Goal: Task Accomplishment & Management: Complete application form

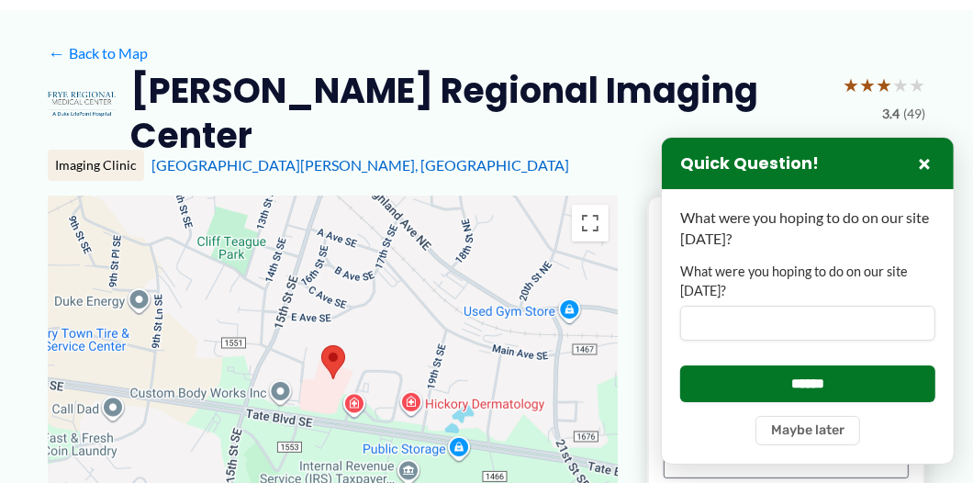
scroll to position [184, 0]
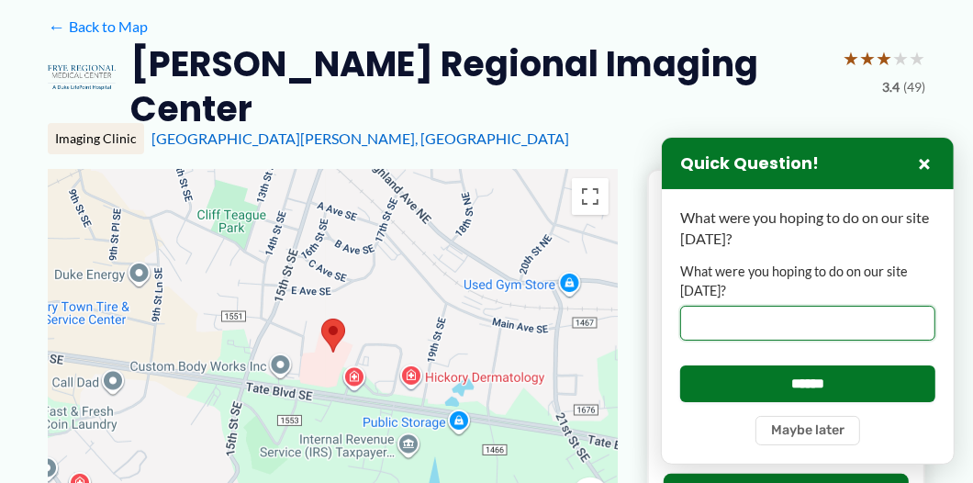
click at [858, 314] on input "What were you hoping to do on our site [DATE]?" at bounding box center [807, 323] width 255 height 35
type input "*"
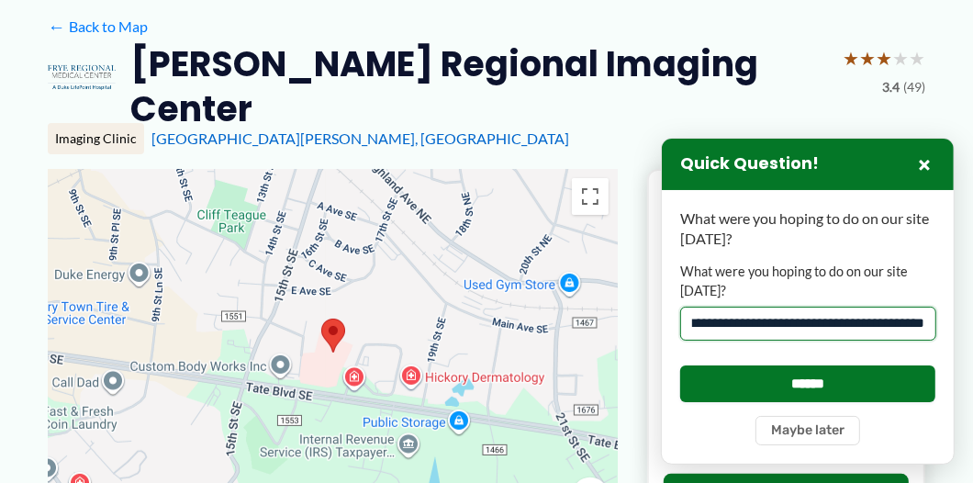
scroll to position [0, 122]
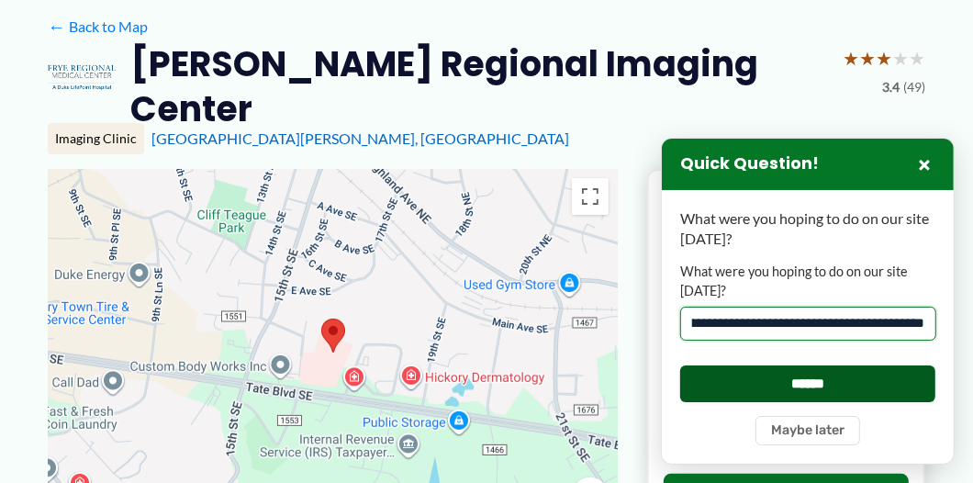
type input "**********"
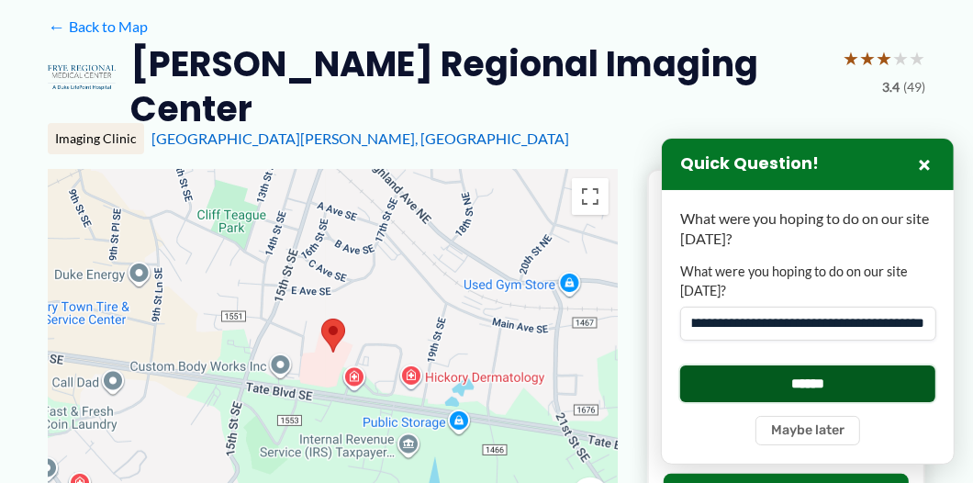
scroll to position [0, 0]
click at [877, 377] on input "******" at bounding box center [807, 383] width 255 height 36
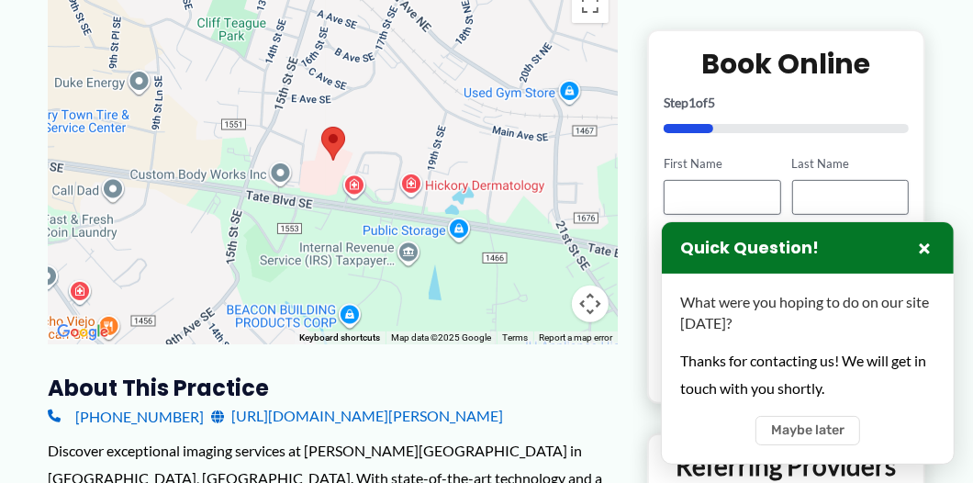
scroll to position [297, 0]
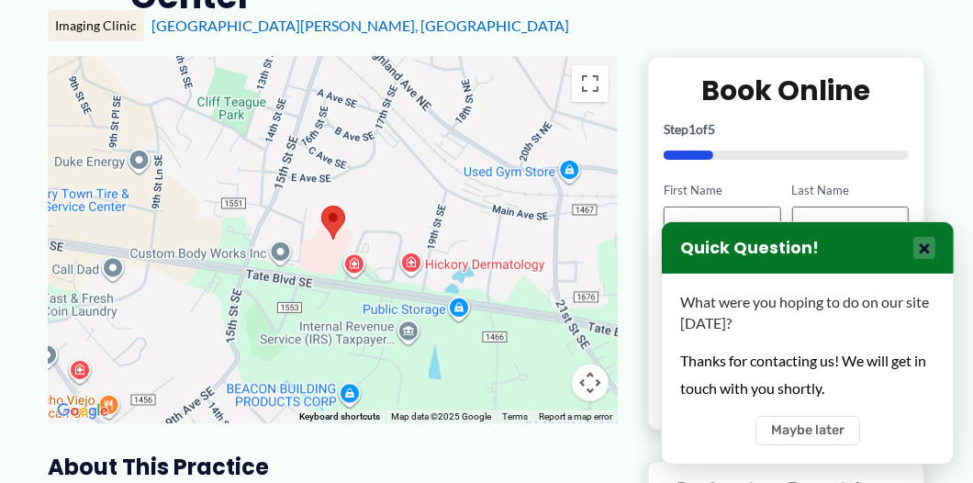
click at [926, 237] on button "×" at bounding box center [925, 248] width 22 height 22
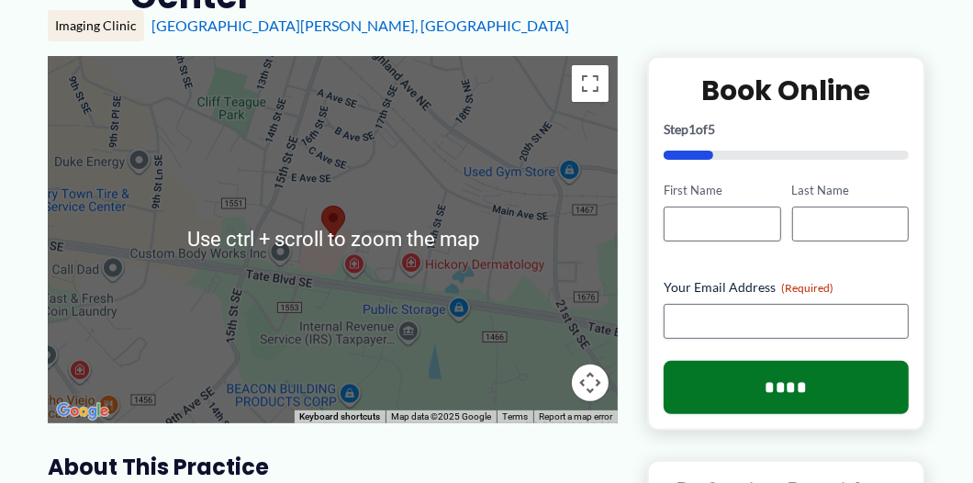
click at [757, 36] on div "1781 Tate Blvd SE, Hickory, NC" at bounding box center [538, 26] width 774 height 20
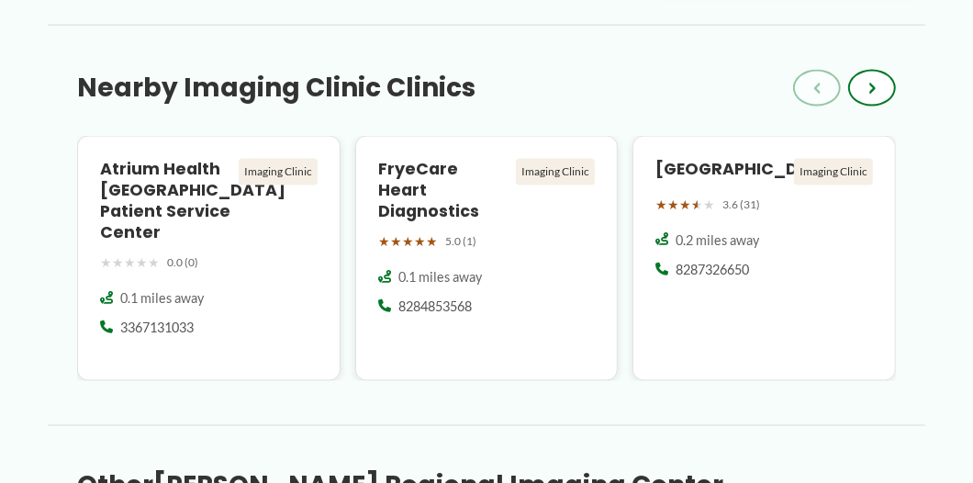
scroll to position [1766, 0]
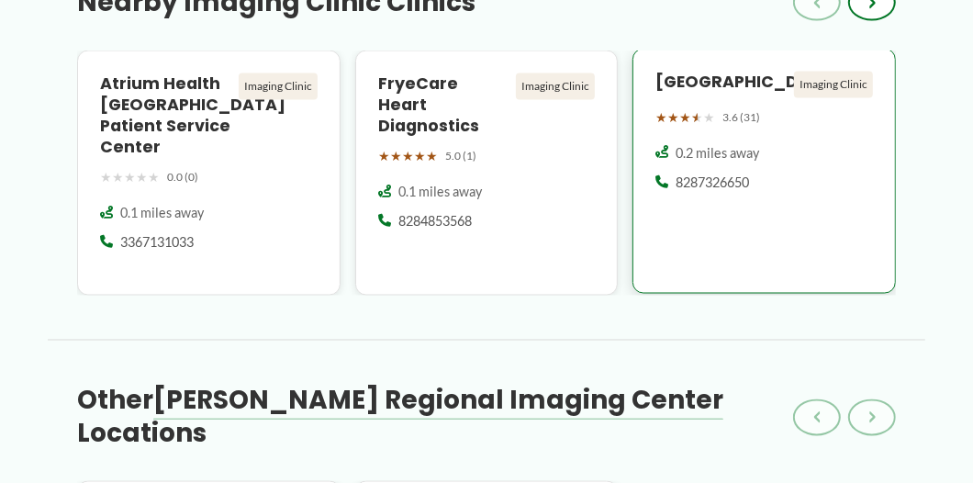
click at [757, 93] on h4 "Catawba Valley Imaging Center" at bounding box center [721, 82] width 131 height 21
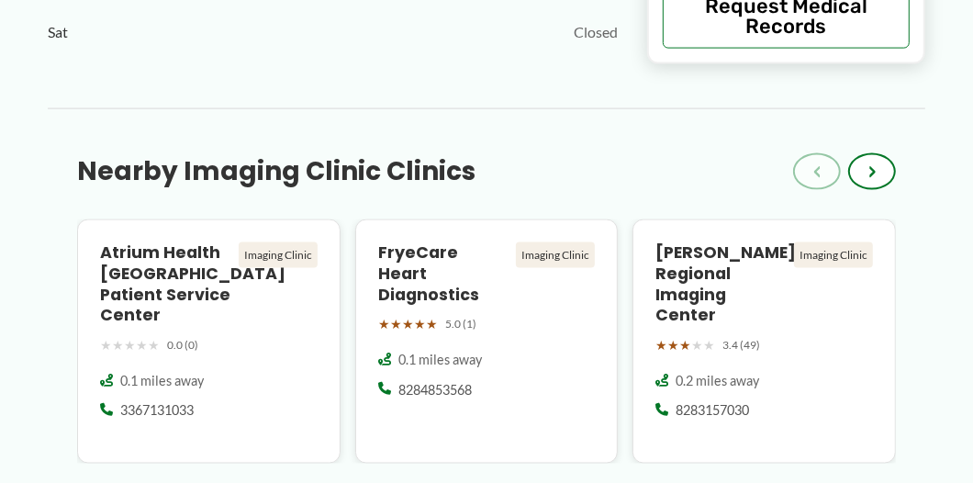
scroll to position [1561, 0]
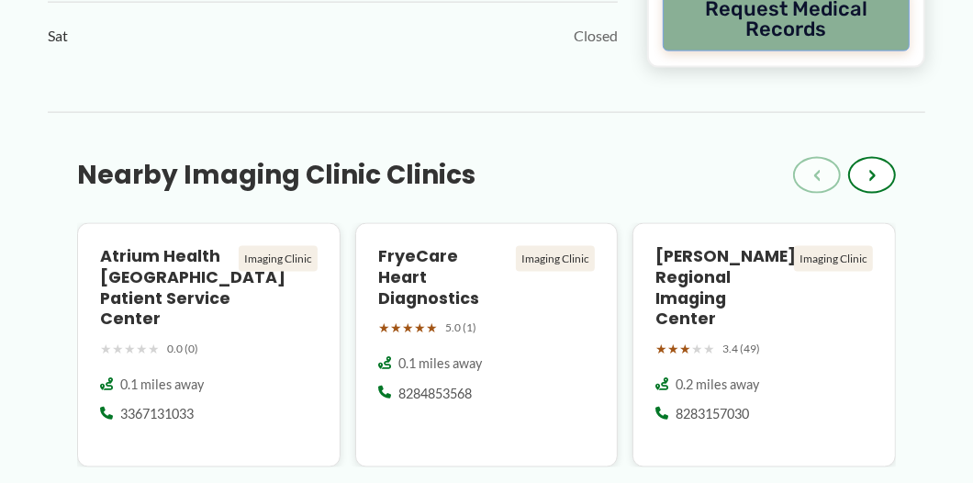
click at [815, 51] on button "Request Medical Records" at bounding box center [786, 19] width 247 height 64
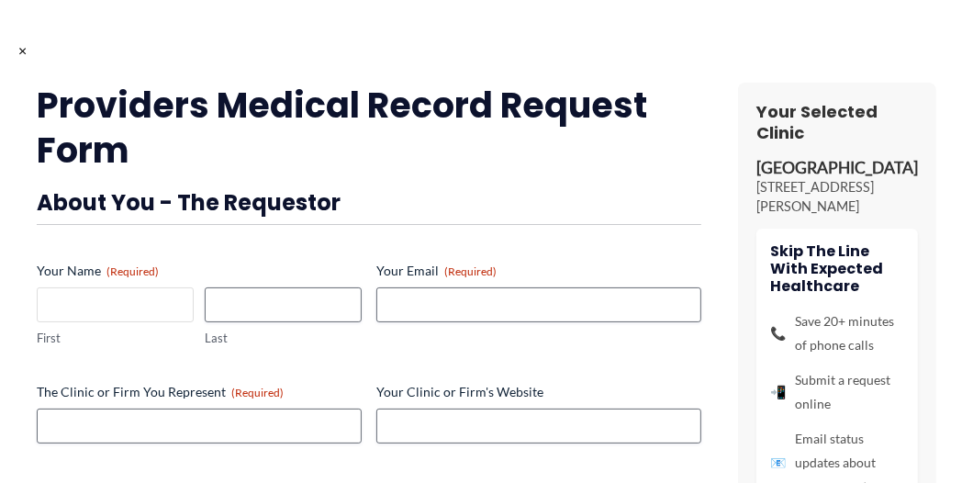
click at [150, 322] on input "First" at bounding box center [115, 304] width 157 height 35
type input "******"
type input "**********"
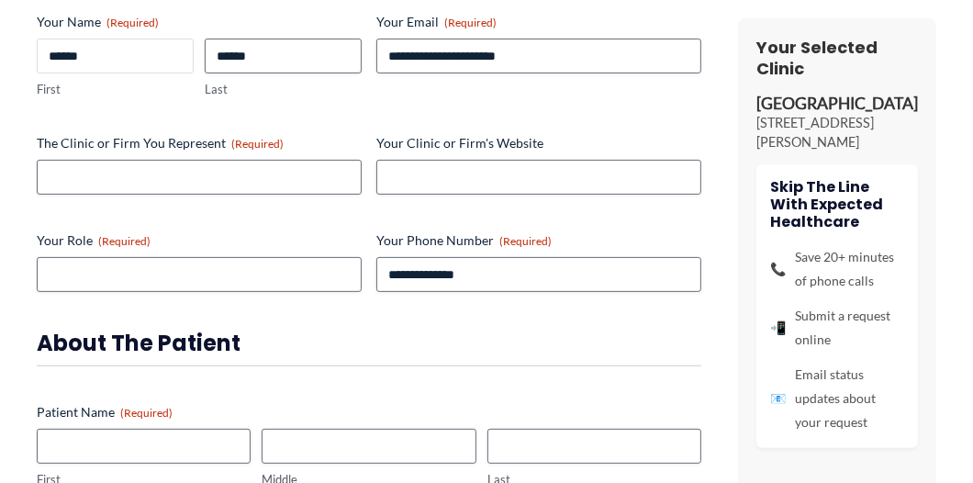
scroll to position [275, 0]
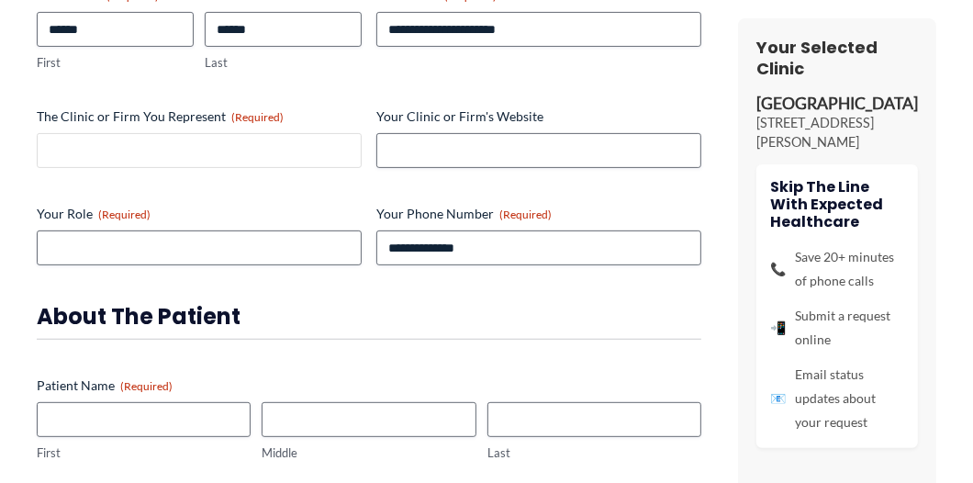
click at [144, 168] on input "The Clinic or Firm You Represent (Required)" at bounding box center [199, 150] width 325 height 35
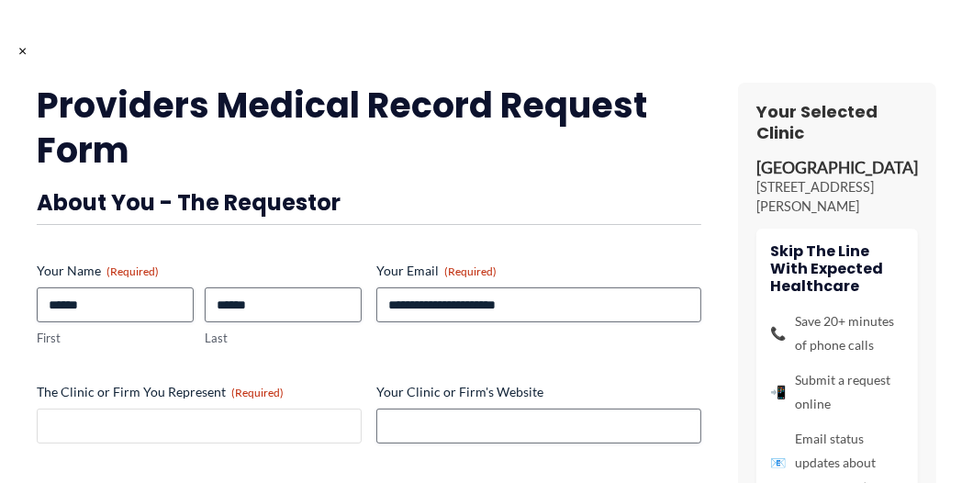
scroll to position [1102, 0]
click at [20, 50] on span "×" at bounding box center [22, 49] width 8 height 17
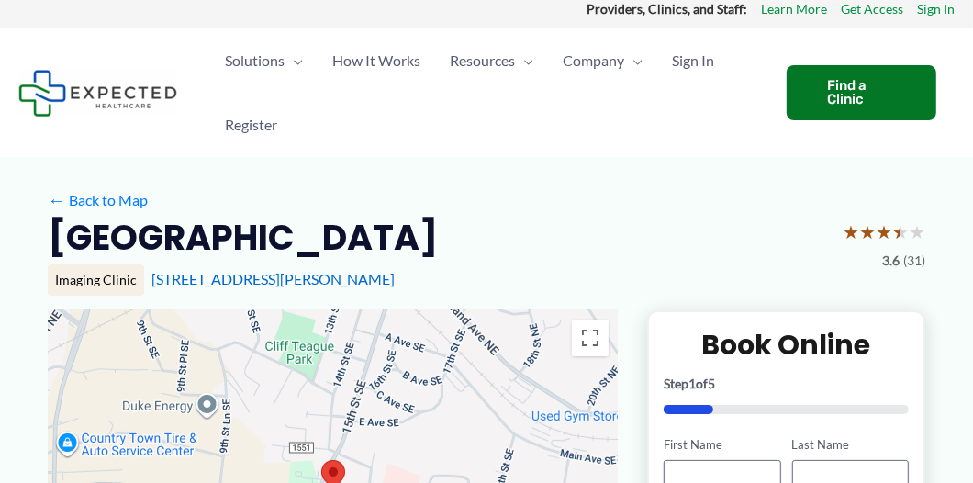
scroll to position [0, 0]
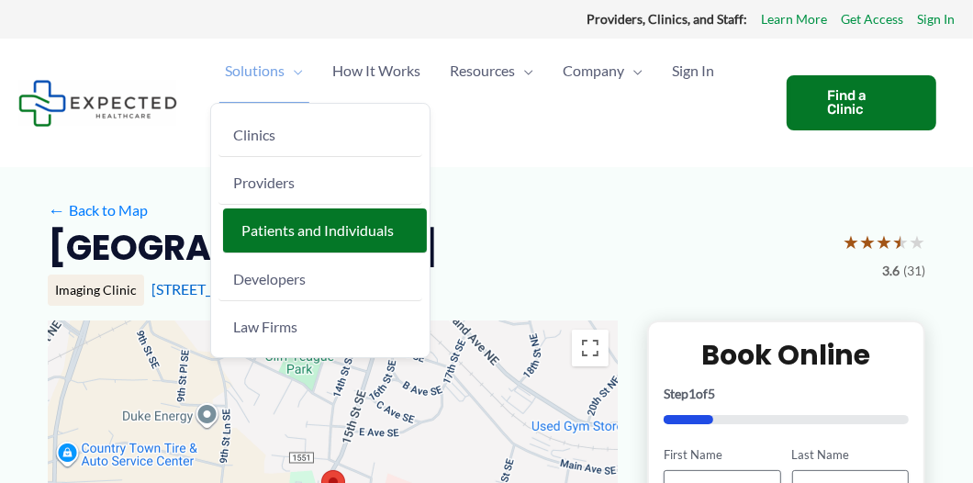
click at [285, 239] on span "Patients and Individuals" at bounding box center [317, 229] width 152 height 17
